Goal: Transaction & Acquisition: Purchase product/service

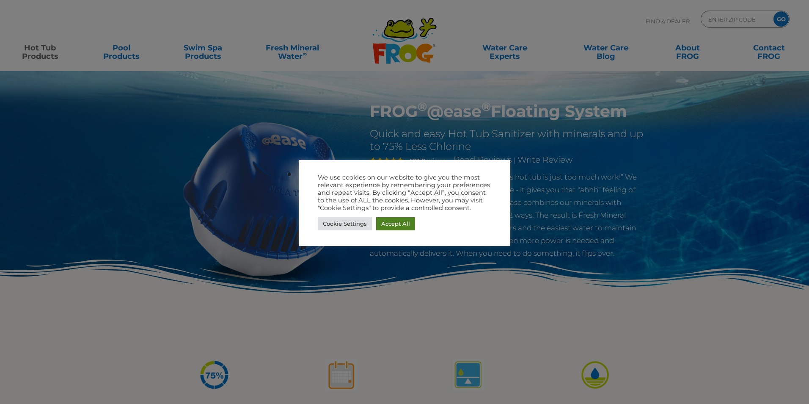
click at [397, 225] on link "Accept All" at bounding box center [395, 223] width 39 height 13
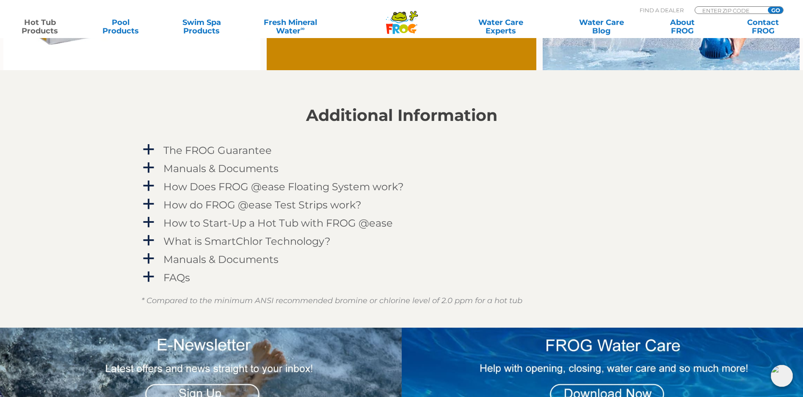
scroll to position [846, 0]
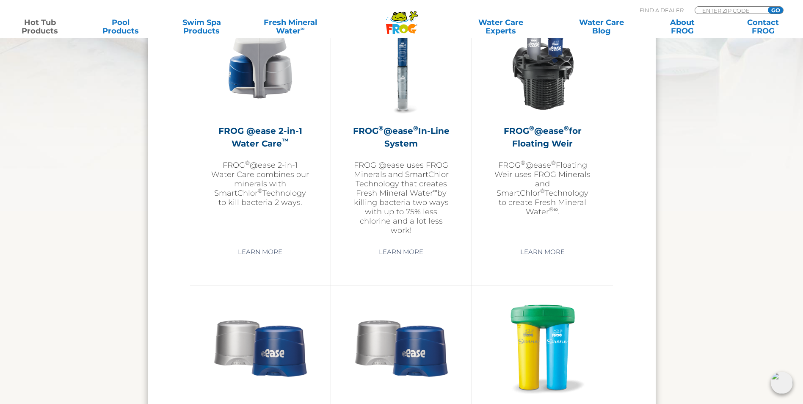
scroll to position [1227, 0]
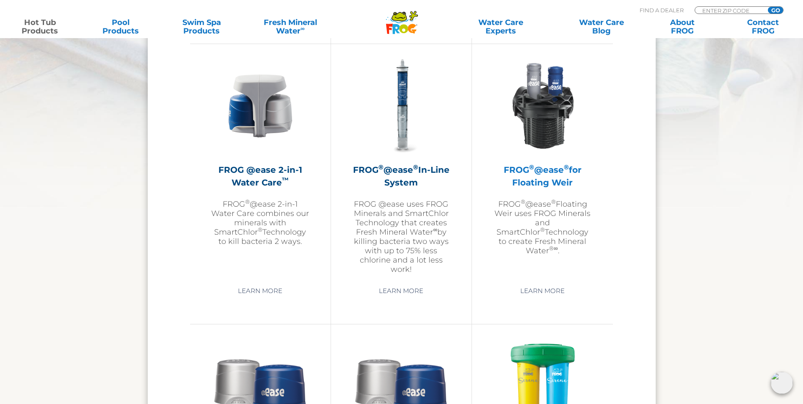
click at [552, 172] on h2 "FROG ® @ease ® for Floating Weir" at bounding box center [542, 175] width 99 height 25
